Goal: Information Seeking & Learning: Find specific fact

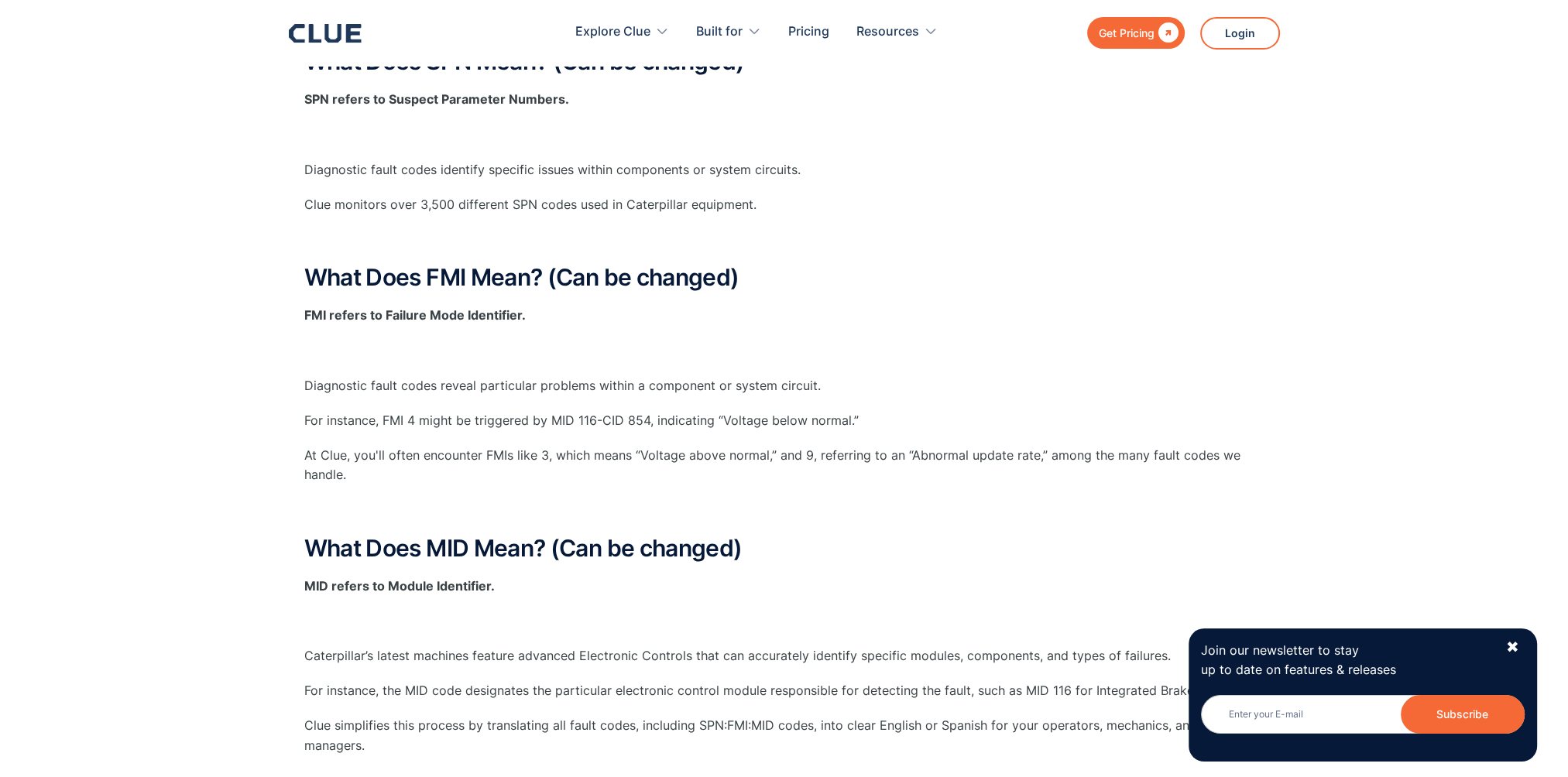
scroll to position [77, 0]
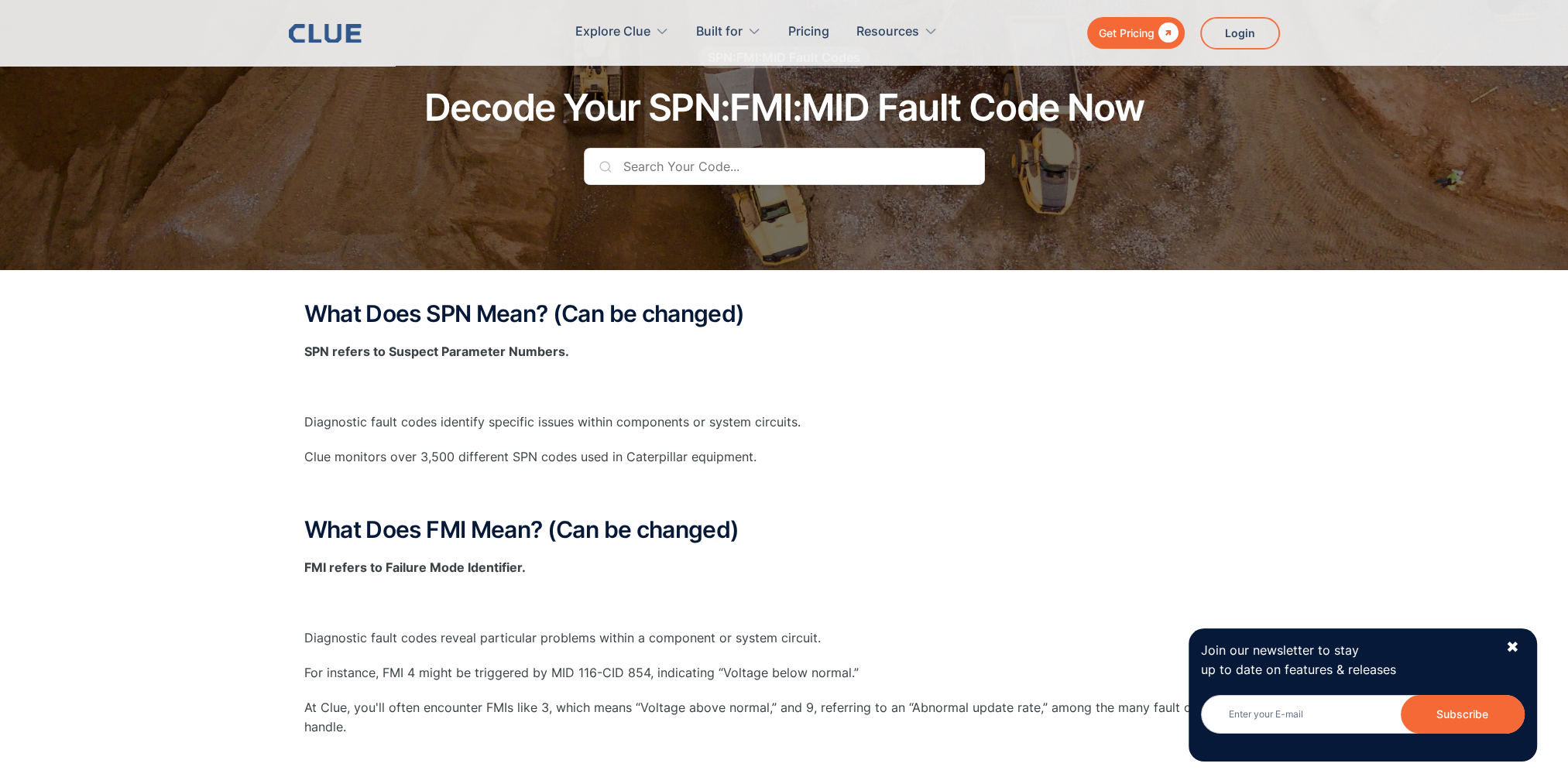
click at [675, 174] on input "text" at bounding box center [784, 167] width 401 height 37
click at [655, 164] on input "text" at bounding box center [784, 167] width 401 height 37
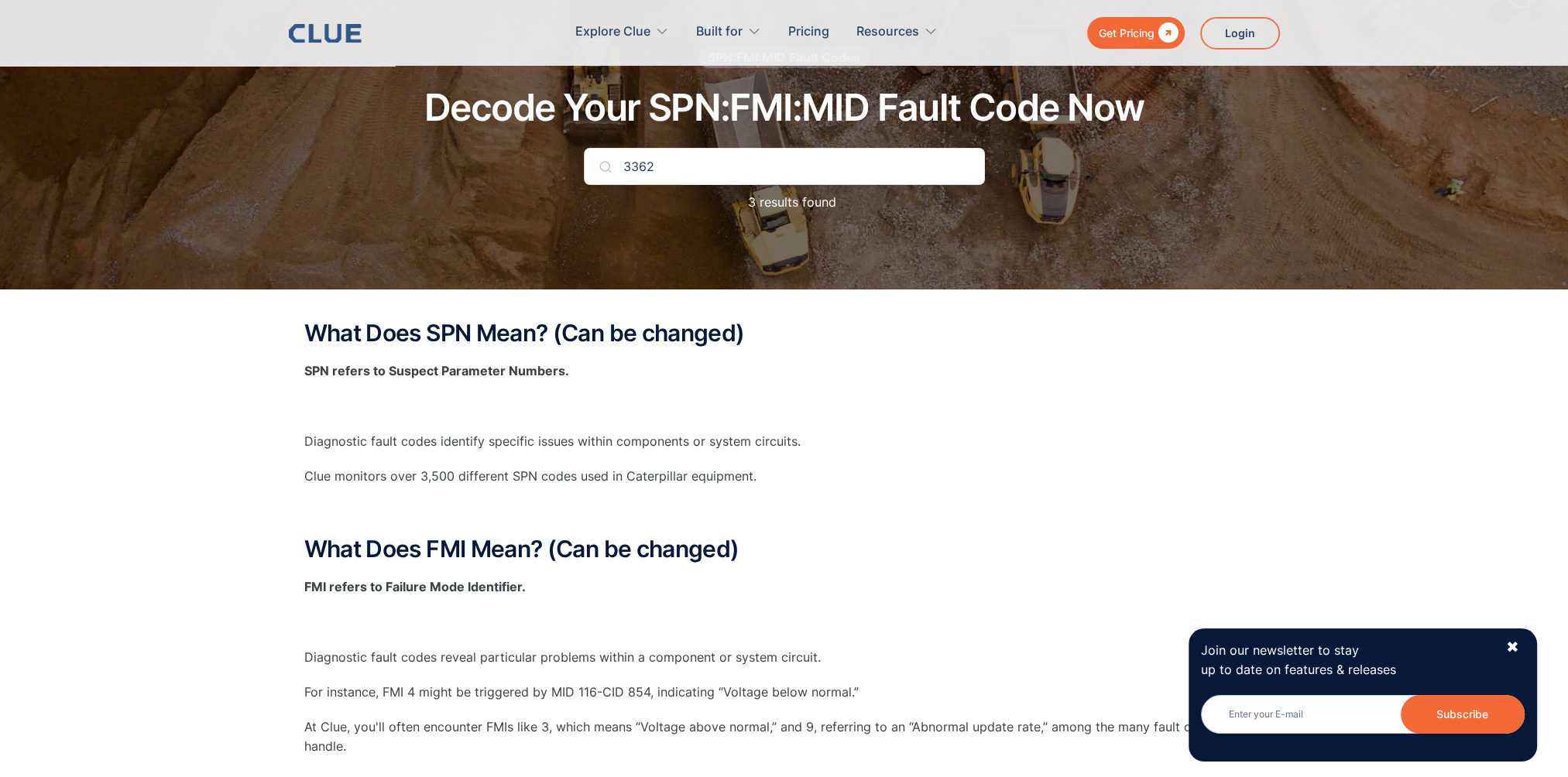
type input "3362"
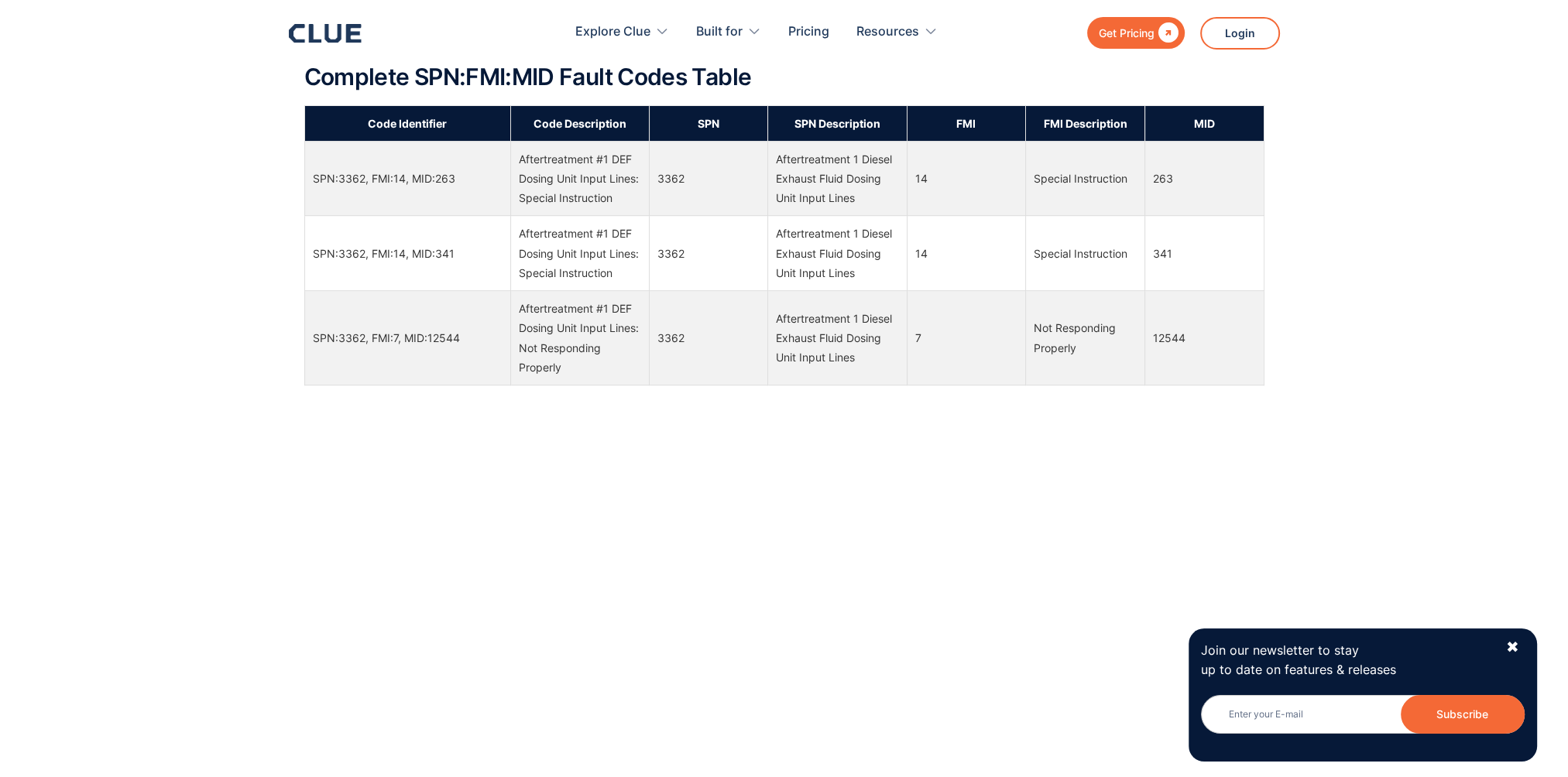
scroll to position [1084, 0]
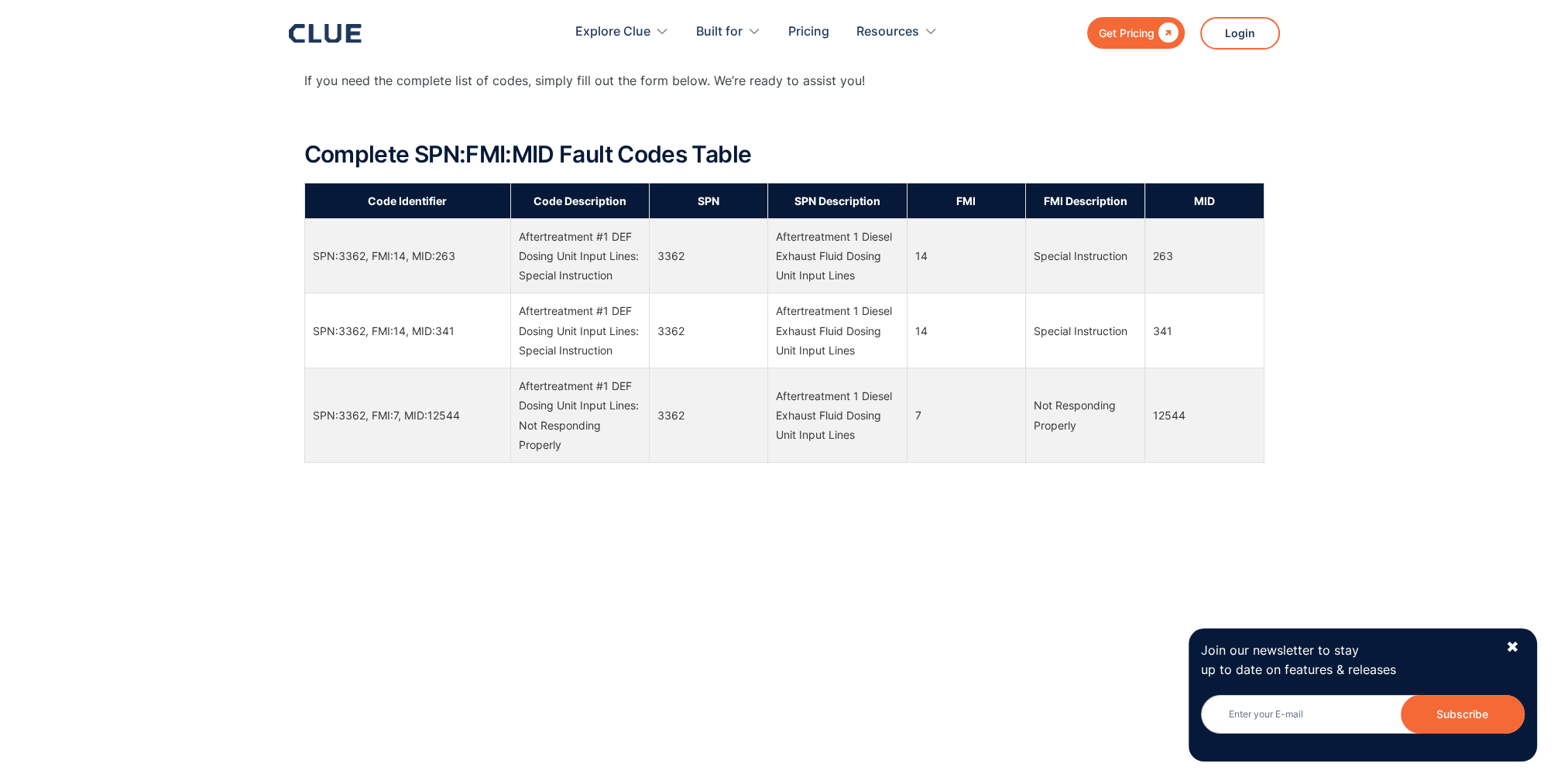
drag, startPoint x: 519, startPoint y: 235, endPoint x: 613, endPoint y: 275, distance: 102.2
click at [613, 275] on div "Aftertreatment #1 DEF Dosing Unit Input Lines: Special Instruction" at bounding box center [579, 256] width 122 height 59
drag, startPoint x: 613, startPoint y: 275, endPoint x: 601, endPoint y: 273, distance: 12.2
copy div "Aftertreatment #1 DEF Dosing Unit Input Lines: Special Instruction"
click at [621, 273] on div "Aftertreatment #1 DEF Dosing Unit Input Lines: Special Instruction" at bounding box center [579, 256] width 122 height 59
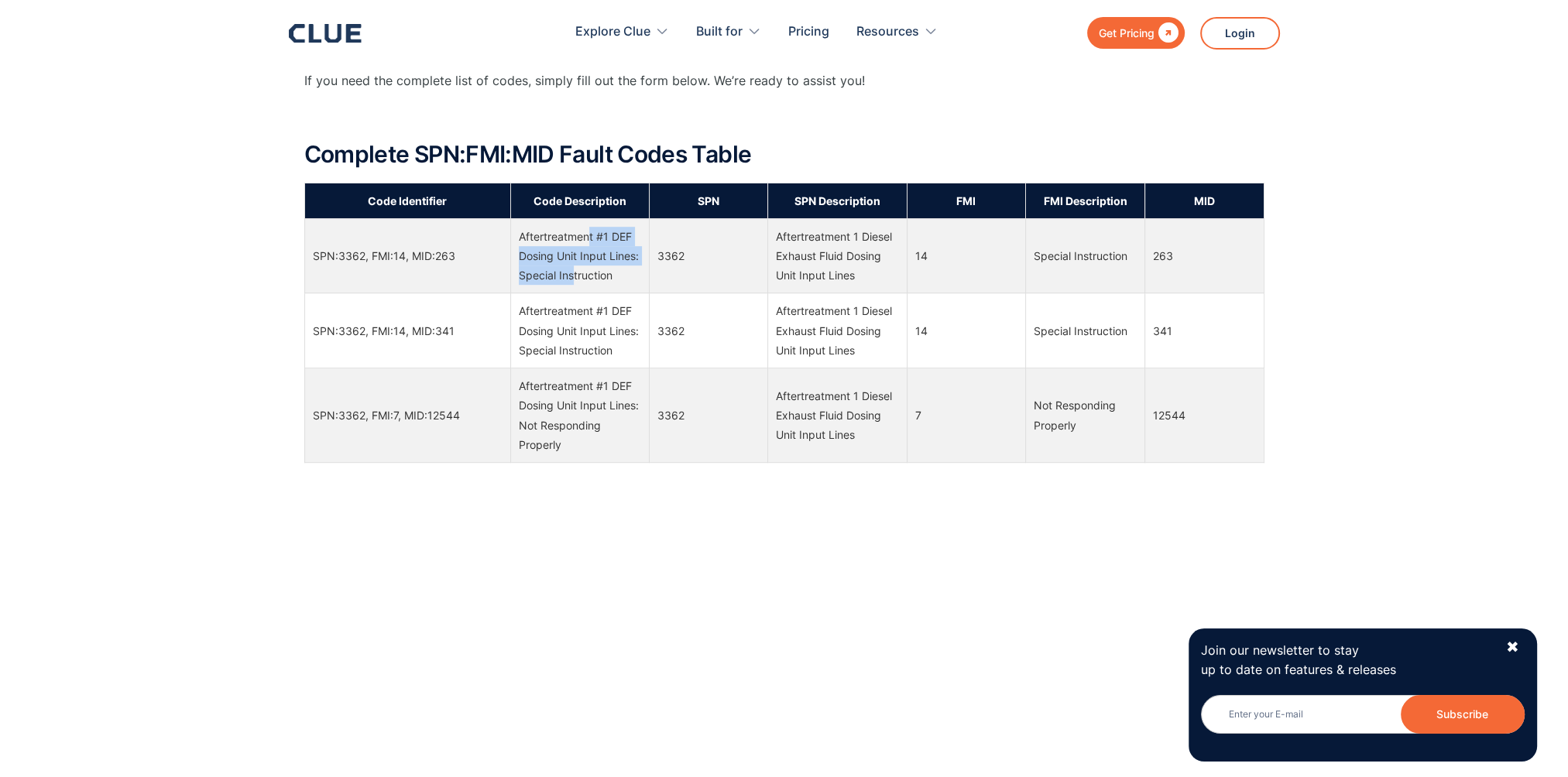
drag, startPoint x: 634, startPoint y: 256, endPoint x: 519, endPoint y: 239, distance: 116.2
click at [519, 239] on div "Aftertreatment #1 DEF Dosing Unit Input Lines: Special Instruction" at bounding box center [579, 256] width 122 height 59
drag, startPoint x: 519, startPoint y: 239, endPoint x: 530, endPoint y: 234, distance: 12.1
copy div "Aftertreatment #1 DEF Dosing Unit Input Lines"
drag, startPoint x: 777, startPoint y: 235, endPoint x: 880, endPoint y: 271, distance: 109.1
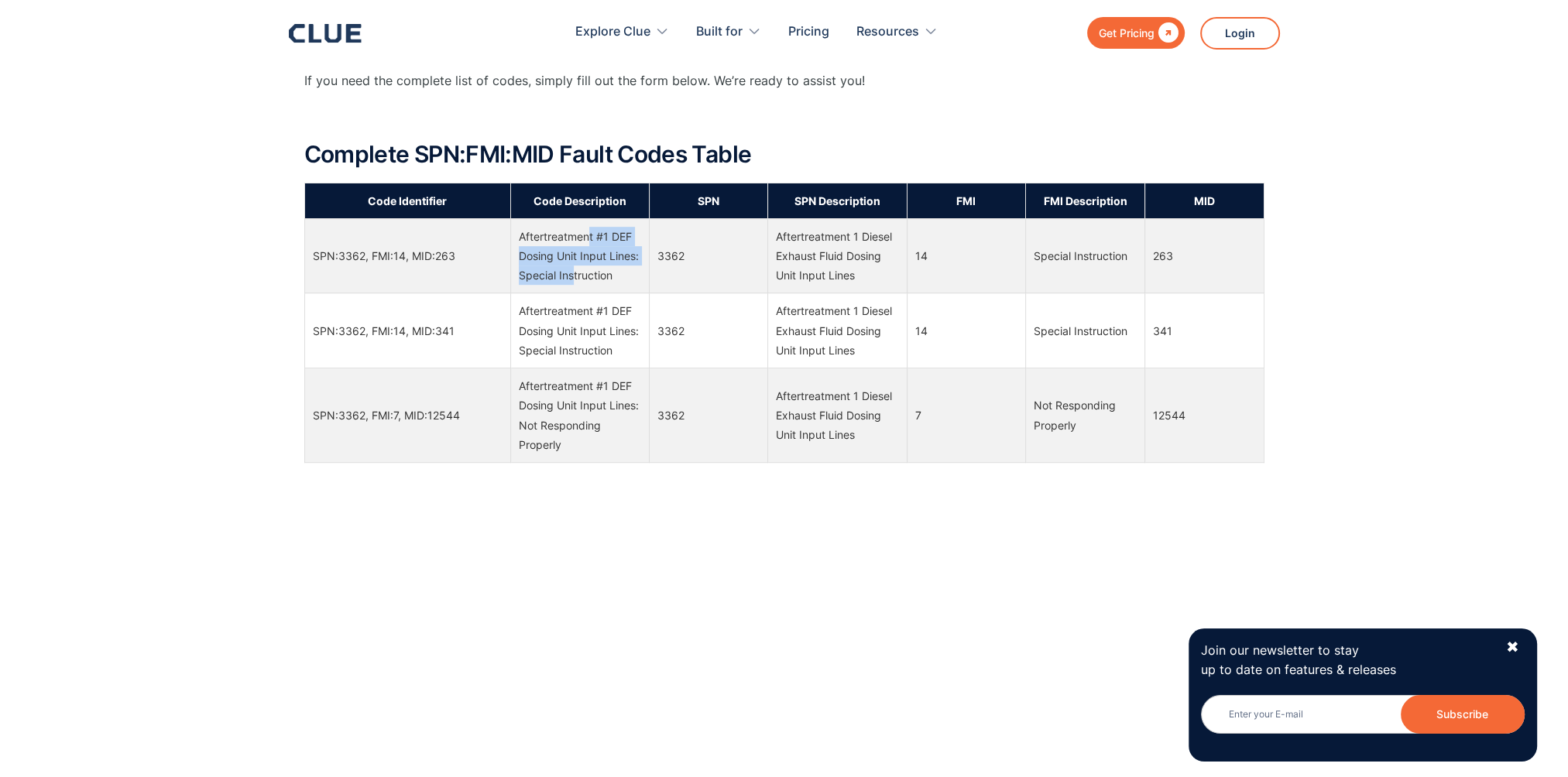
click at [880, 271] on div "Aftertreatment 1 Diesel Exhaust Fluid Dosing Unit Input Lines" at bounding box center [836, 256] width 122 height 59
drag, startPoint x: 880, startPoint y: 271, endPoint x: 840, endPoint y: 254, distance: 43.5
copy div "Aftertreatment 1 Diesel Exhaust Fluid Dosing Unit Input Lines"
drag, startPoint x: 1036, startPoint y: 403, endPoint x: 1078, endPoint y: 429, distance: 49.4
click at [1078, 429] on div "Not Responding Properly" at bounding box center [1085, 415] width 104 height 39
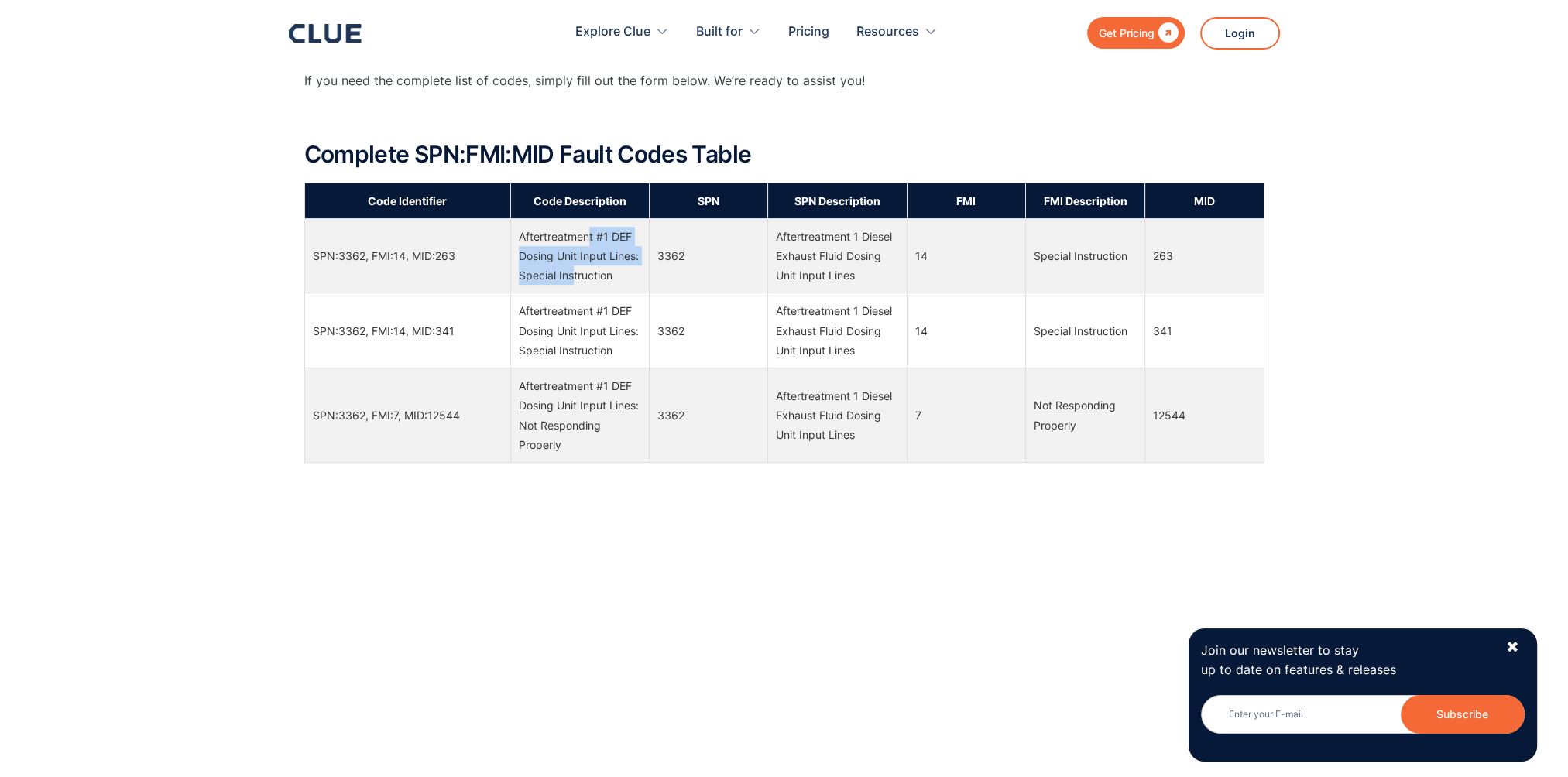
drag, startPoint x: 1078, startPoint y: 429, endPoint x: 1071, endPoint y: 424, distance: 8.6
copy div "Not Responding Properly"
drag, startPoint x: 1036, startPoint y: 331, endPoint x: 1128, endPoint y: 331, distance: 92.0
click at [1128, 331] on div "Special Instruction" at bounding box center [1085, 331] width 104 height 19
drag, startPoint x: 1128, startPoint y: 331, endPoint x: 1119, endPoint y: 329, distance: 9.2
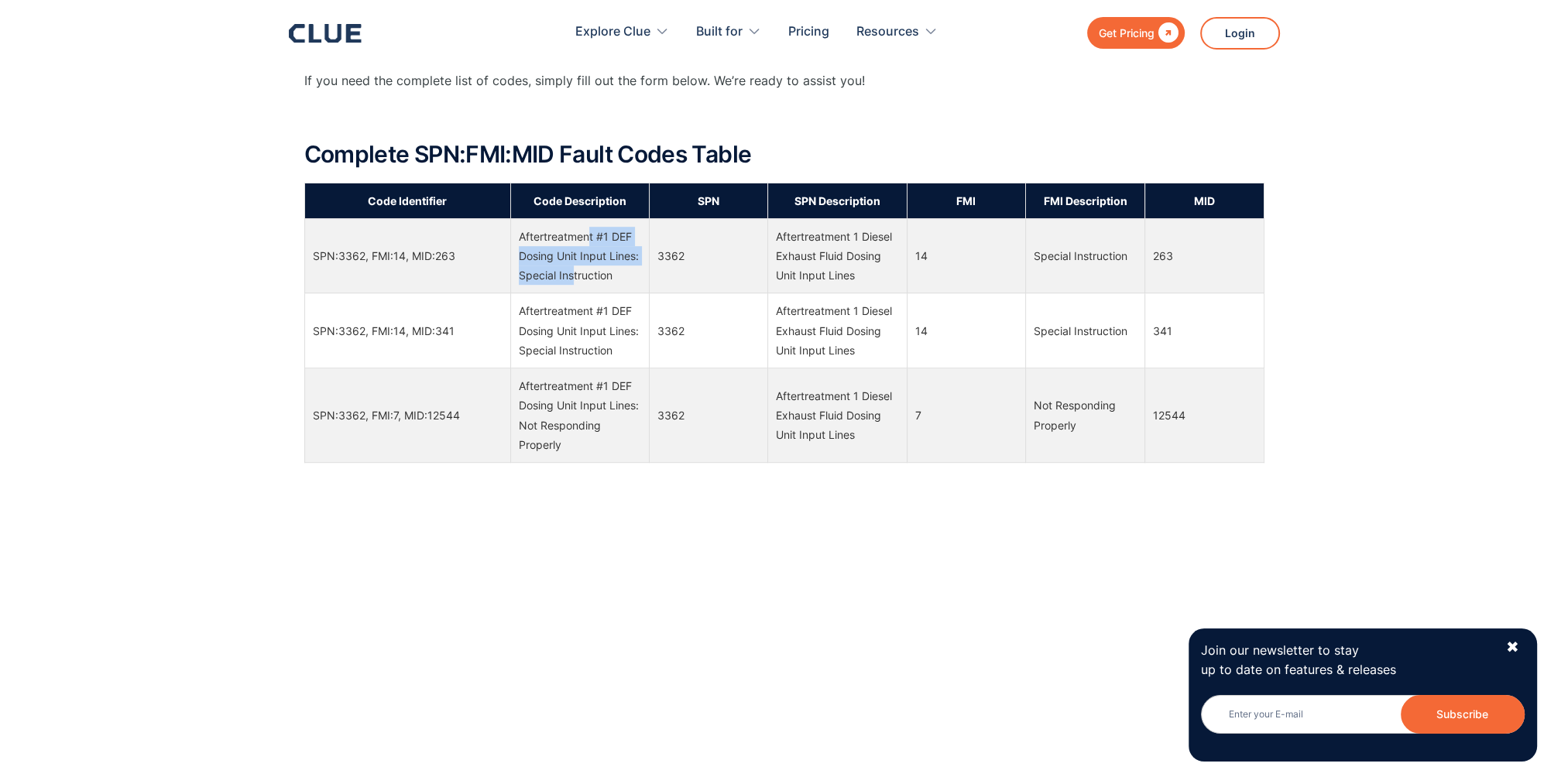
copy div "Special Instruction"
click at [617, 526] on div "Code Identifier Code Description SPN SPN Description FMI FMI Description MID SP…" at bounding box center [784, 765] width 960 height 1166
